Goal: Task Accomplishment & Management: Use online tool/utility

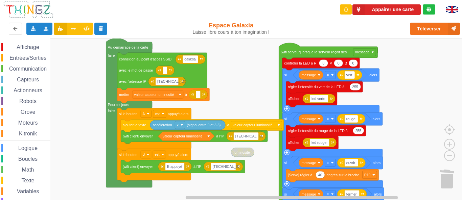
click at [239, 88] on rect "Espace de travail de Blocky" at bounding box center [233, 120] width 467 height 162
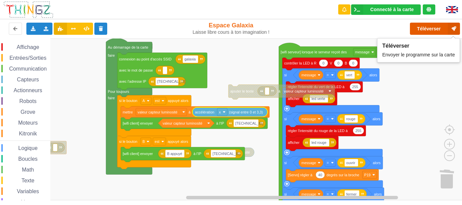
click at [431, 26] on button "Téléverser" at bounding box center [435, 29] width 50 height 12
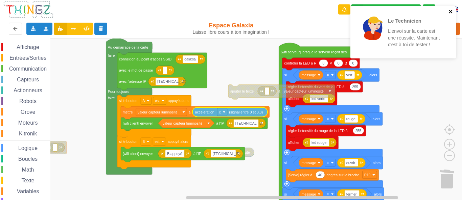
click at [449, 13] on icon "close" at bounding box center [451, 11] width 5 height 5
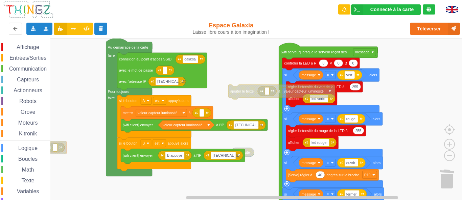
click at [36, 77] on span "Capteurs" at bounding box center [28, 80] width 24 height 6
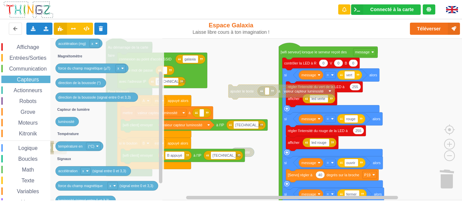
click at [217, 147] on div "Affichage Entrées/Sorties Communication Capteurs Actionneurs Robots Grove Moteu…" at bounding box center [233, 120] width 467 height 162
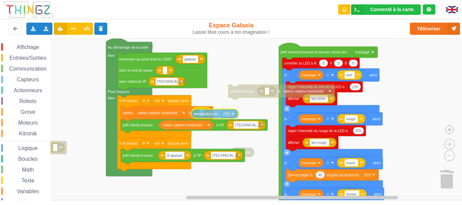
click at [216, 117] on div "Affichage Entrées/Sorties Communication Capteurs Actionneurs Robots Grove Moteu…" at bounding box center [233, 120] width 467 height 162
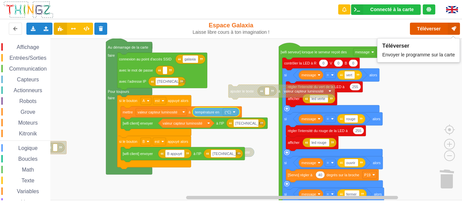
click at [425, 30] on button "Téléverser" at bounding box center [435, 29] width 50 height 12
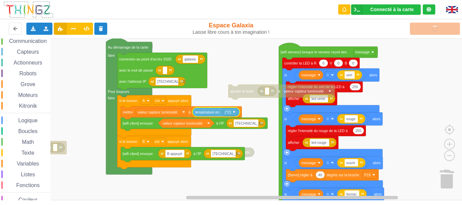
scroll to position [30, 0]
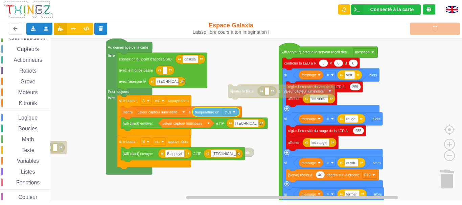
click at [31, 151] on span "Texte" at bounding box center [27, 151] width 15 height 6
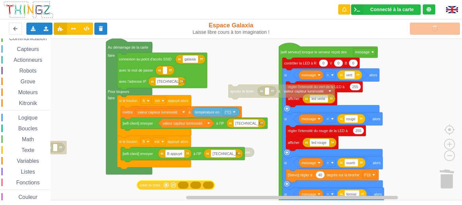
click at [156, 187] on div "Affichage Entrées/Sorties Communication Capteurs Actionneurs Robots Grove Moteu…" at bounding box center [233, 120] width 467 height 162
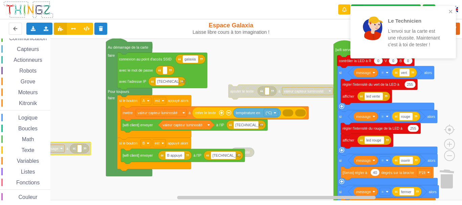
click at [28, 152] on span "Texte" at bounding box center [27, 151] width 15 height 6
click at [300, 113] on icon "Espace de travail de Blocky" at bounding box center [292, 112] width 19 height 9
click at [298, 113] on image "Espace de travail de Blocky" at bounding box center [297, 113] width 3 height 3
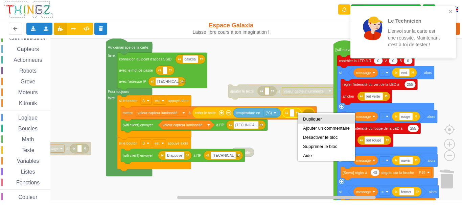
click at [310, 121] on div "Dupliquer" at bounding box center [326, 119] width 47 height 5
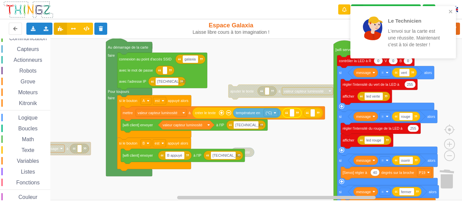
type input "°"
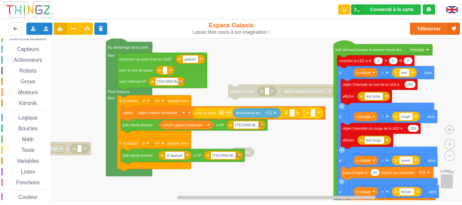
type input "C"
click at [313, 122] on rect "Espace de travail de Blocky" at bounding box center [233, 120] width 467 height 162
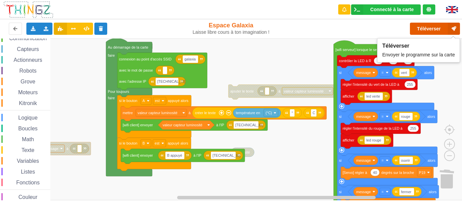
click at [429, 29] on button "Téléverser" at bounding box center [435, 29] width 50 height 12
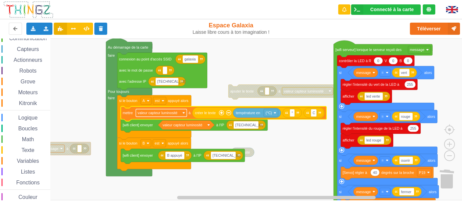
click at [184, 115] on rect "Espace de travail de Blocky" at bounding box center [161, 113] width 51 height 8
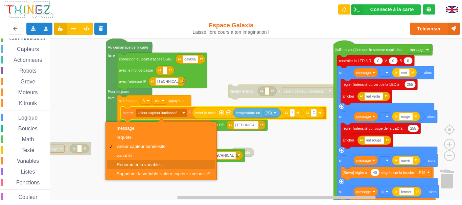
click at [146, 165] on div "Renommer la variable…" at bounding box center [163, 164] width 93 height 5
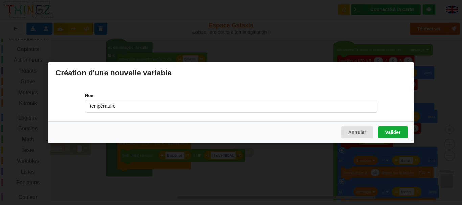
type input "température"
click at [386, 135] on button "Valider" at bounding box center [393, 132] width 30 height 12
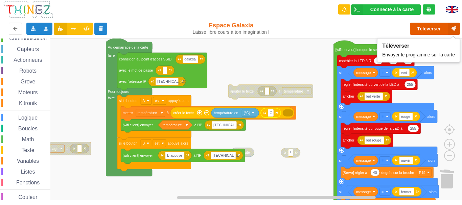
click at [439, 27] on button "Téléverser" at bounding box center [435, 29] width 50 height 12
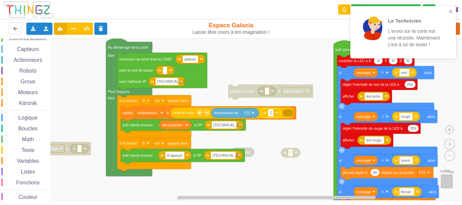
click at [453, 12] on div "Le Technicien L'envoi sur la carte est une réussite. Maintenant c'est à toi de …" at bounding box center [404, 32] width 106 height 52
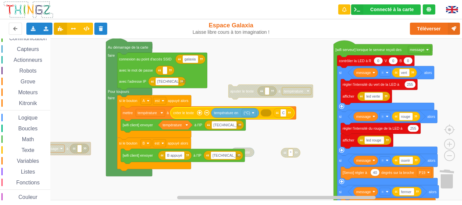
click at [267, 115] on icon "Espace de travail de Blocky" at bounding box center [266, 113] width 11 height 7
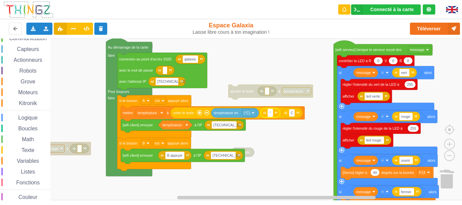
click at [269, 112] on rect "Espace de travail de Blocky" at bounding box center [270, 113] width 5 height 8
type input "degré"
type input "[PERSON_NAME]"
click at [301, 131] on rect "Espace de travail de Blocky" at bounding box center [233, 120] width 467 height 162
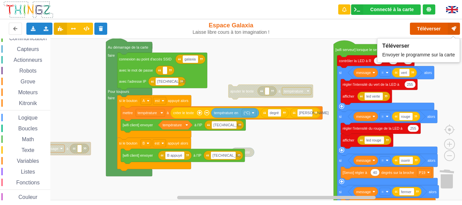
click at [422, 24] on button "Téléverser" at bounding box center [435, 29] width 50 height 12
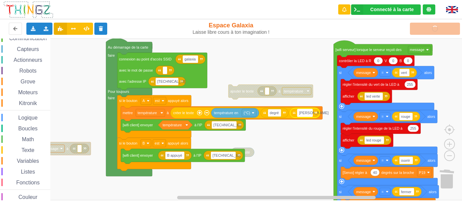
click at [304, 115] on text "[PERSON_NAME]" at bounding box center [313, 113] width 29 height 4
click at [305, 115] on input "[PERSON_NAME]" at bounding box center [304, 113] width 15 height 8
click at [305, 114] on input "[PERSON_NAME]" at bounding box center [304, 113] width 15 height 8
type input "Celsius"
click at [308, 132] on rect "Espace de travail de Blocky" at bounding box center [233, 120] width 467 height 162
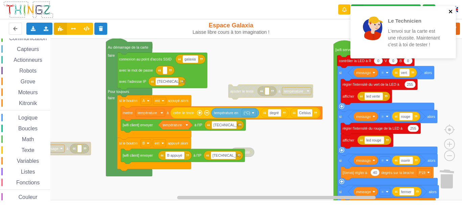
click at [451, 13] on icon "close" at bounding box center [451, 11] width 5 height 5
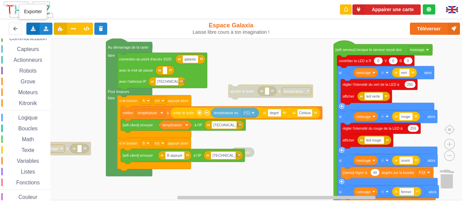
click at [33, 28] on icon at bounding box center [33, 28] width 6 height 4
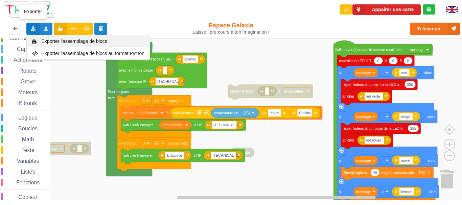
click at [49, 40] on span "Exporter l'assemblage de blocs" at bounding box center [75, 41] width 66 height 5
